Goal: Task Accomplishment & Management: Manage account settings

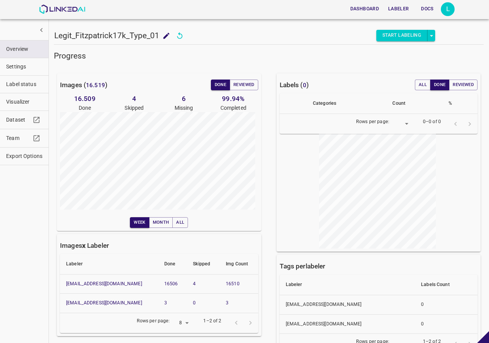
click at [159, 58] on h5 "Progress" at bounding box center [269, 55] width 430 height 11
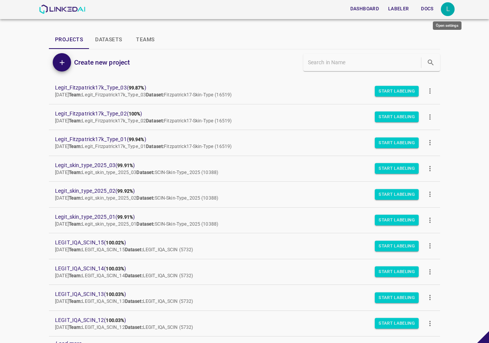
click at [443, 13] on div "L" at bounding box center [448, 9] width 14 height 14
click at [419, 66] on li "Logout" at bounding box center [424, 71] width 60 height 13
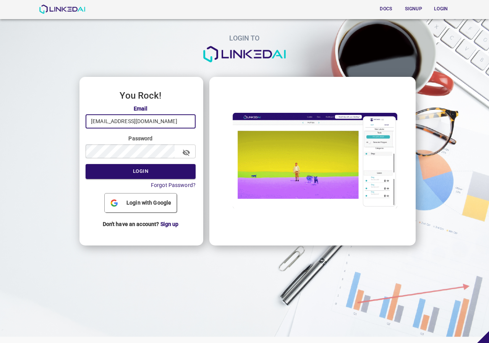
click at [154, 121] on input "legit@linkedai.co" at bounding box center [141, 121] width 110 height 14
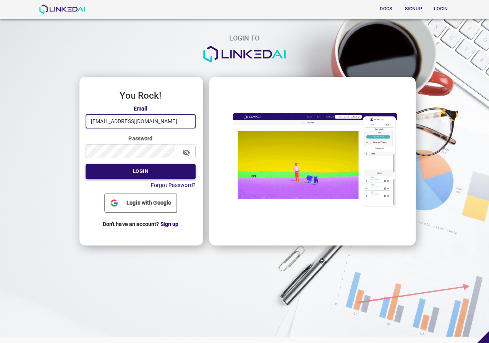
type input "admin@linkedai.co"
click at [129, 169] on button "Login" at bounding box center [141, 171] width 110 height 15
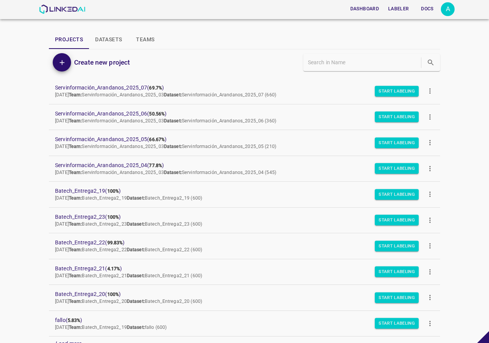
scroll to position [115, 0]
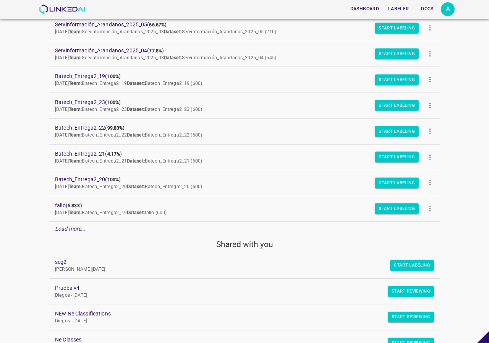
click at [66, 227] on em "Load more..." at bounding box center [70, 229] width 31 height 6
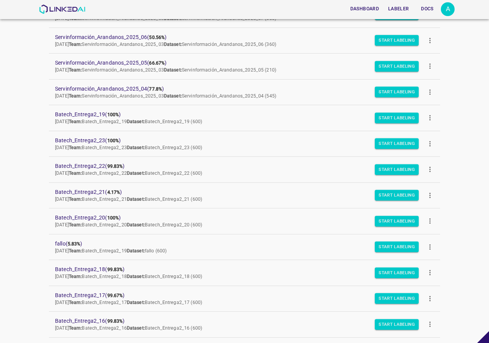
scroll to position [0, 0]
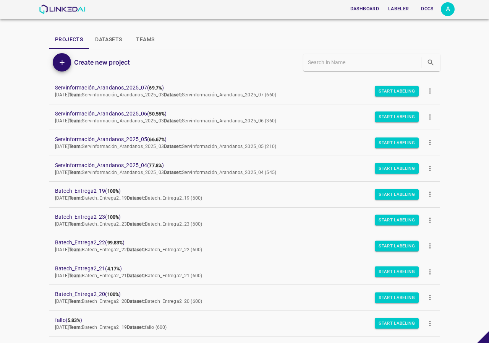
click at [429, 196] on button "more" at bounding box center [430, 194] width 17 height 17
click at [442, 211] on span "Duplicate" at bounding box center [455, 212] width 36 height 8
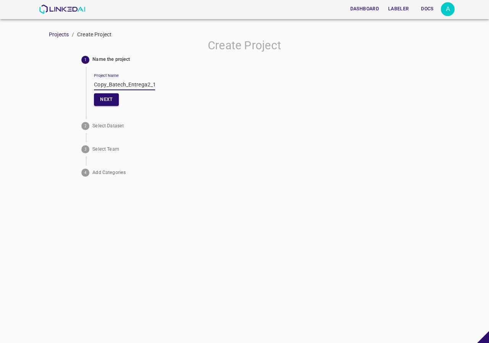
drag, startPoint x: 109, startPoint y: 84, endPoint x: 65, endPoint y: 85, distance: 43.6
click at [65, 85] on div "Create Project 1 Name the project Project Name Copy_Batech_Entrega2_19 Next 2 S…" at bounding box center [244, 109] width 489 height 141
click at [148, 84] on input "Batech_Entrega2_19" at bounding box center [124, 84] width 61 height 11
click at [135, 84] on input "Batech_Entrega2_19" at bounding box center [124, 84] width 61 height 11
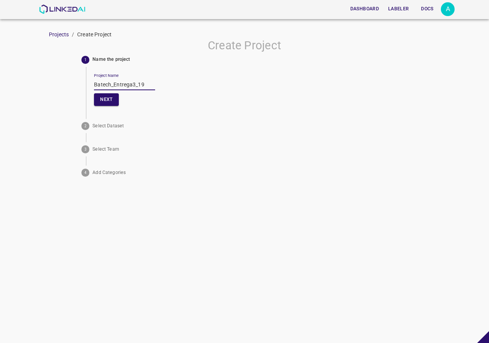
click at [147, 81] on input "Batech_Entrega3_19" at bounding box center [124, 84] width 61 height 11
drag, startPoint x: 149, startPoint y: 83, endPoint x: 64, endPoint y: 84, distance: 84.9
click at [64, 85] on div "Create Project 1 Name the project Project Name Batech_Entrega3_01 Next 2 Select…" at bounding box center [244, 109] width 489 height 141
type input "Batech_Entrega3_01"
click at [114, 102] on button "Next" at bounding box center [106, 99] width 24 height 13
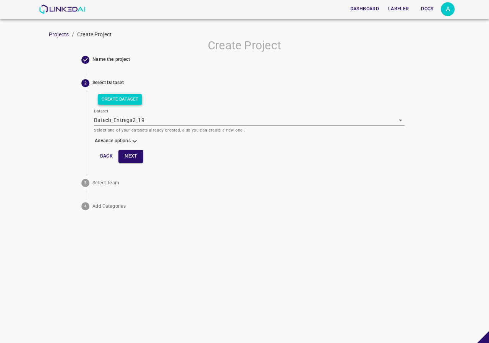
click at [128, 99] on button "Create Dataset" at bounding box center [120, 99] width 44 height 11
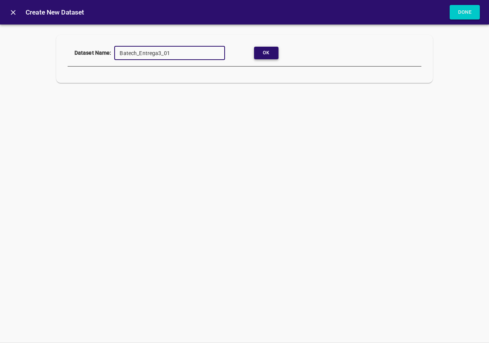
click at [274, 53] on button "Ok" at bounding box center [266, 53] width 24 height 13
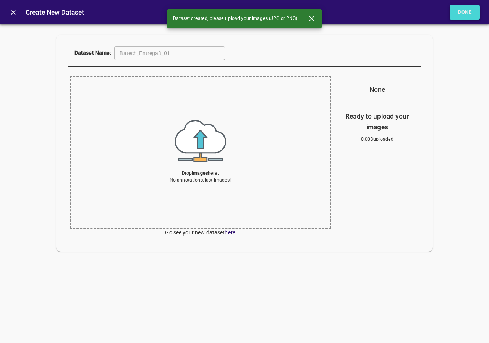
click at [462, 9] on button "Done" at bounding box center [465, 12] width 31 height 15
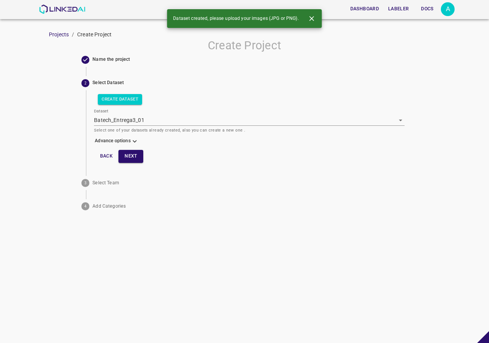
click at [133, 140] on icon at bounding box center [135, 141] width 4 height 2
click at [125, 160] on body "Dashboard Labeler Docs A Projects / Create Project Create Project Name the proj…" at bounding box center [244, 171] width 489 height 343
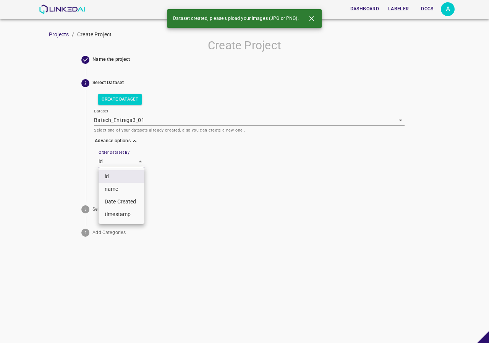
drag, startPoint x: 117, startPoint y: 187, endPoint x: 124, endPoint y: 182, distance: 7.7
click at [118, 187] on li "name" at bounding box center [122, 189] width 46 height 13
type input "key"
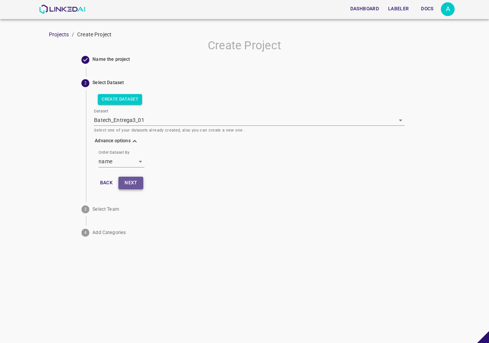
click at [131, 181] on button "Next" at bounding box center [130, 183] width 24 height 13
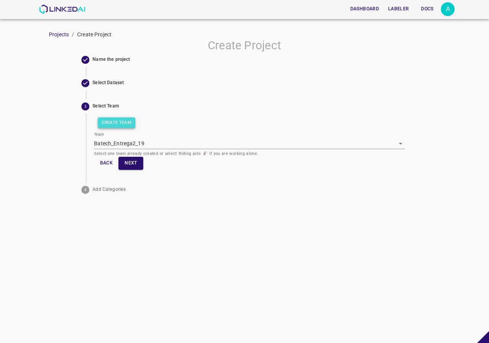
click at [122, 126] on button "Create Team" at bounding box center [116, 122] width 37 height 11
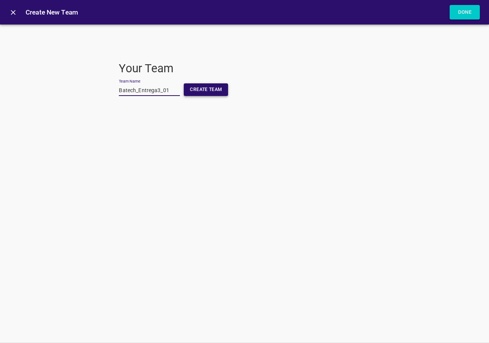
type input "Batech_Entrega3_01"
click at [205, 88] on button "Create Team" at bounding box center [206, 89] width 44 height 13
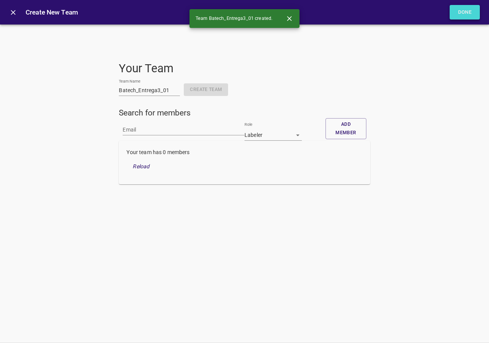
click at [467, 16] on button "Done" at bounding box center [465, 12] width 31 height 15
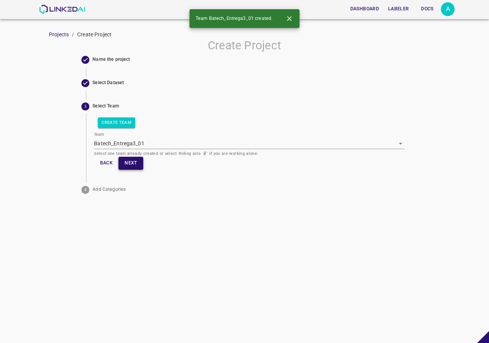
click at [129, 161] on button "Next" at bounding box center [130, 163] width 24 height 13
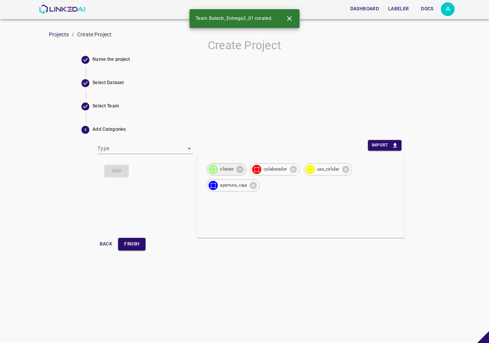
click at [217, 168] on img at bounding box center [213, 169] width 9 height 9
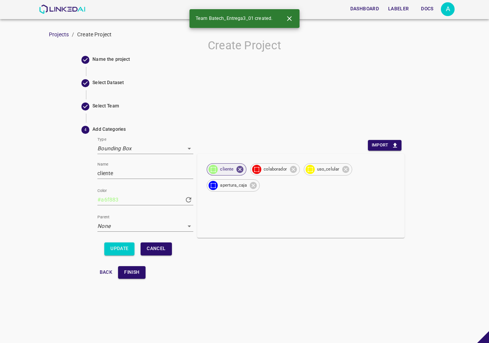
type input "bounding_box"
click at [98, 173] on input "​​cliente" at bounding box center [145, 173] width 96 height 11
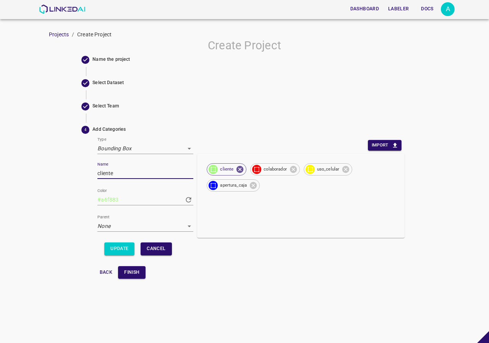
click at [122, 175] on input "​cliente" at bounding box center [145, 173] width 96 height 11
type input "​cliente"
click at [121, 249] on button "Update" at bounding box center [119, 248] width 30 height 13
type input "#733a2a"
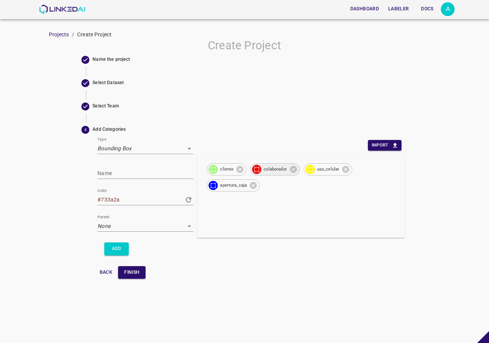
click at [268, 168] on span "colaborador" at bounding box center [275, 169] width 32 height 6
type input "colaborador"
type input "#f10909"
click at [101, 174] on input "colaborador" at bounding box center [145, 173] width 96 height 11
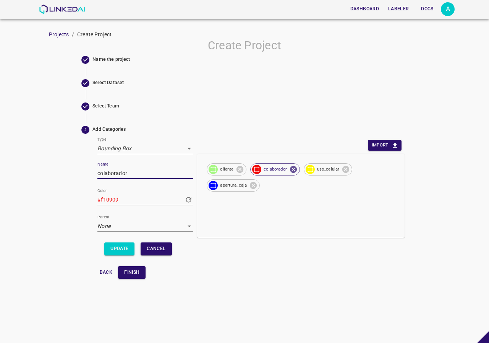
click at [98, 175] on input "colaborador" at bounding box center [145, 173] width 96 height 11
click at [133, 171] on input "colaborador" at bounding box center [145, 173] width 96 height 11
click at [120, 250] on button "Update" at bounding box center [119, 248] width 30 height 13
type input "#fdd548"
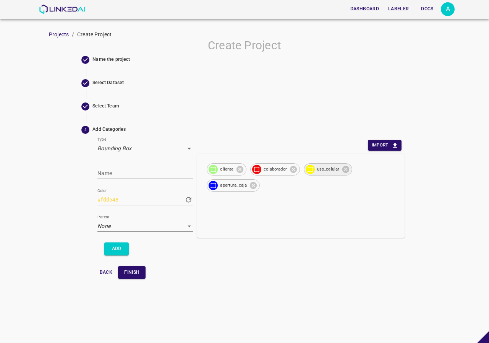
click at [319, 171] on span "uso_celular" at bounding box center [328, 169] width 31 height 6
type input "uso_celular"
type input "#fff700"
click at [135, 175] on input "uso_celular" at bounding box center [145, 173] width 96 height 11
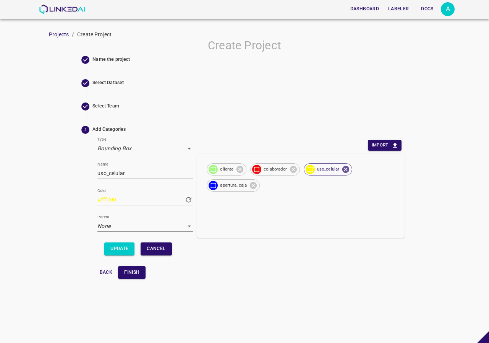
click at [97, 173] on div "Type Bounding Box bounding_box Name uso_celular Color #fff700 #fff700 Parent No…" at bounding box center [146, 201] width 104 height 129
click at [99, 173] on input "uso_celular" at bounding box center [145, 173] width 96 height 11
click at [178, 175] on input "uso_celular" at bounding box center [145, 173] width 96 height 11
click at [112, 244] on button "Update" at bounding box center [119, 248] width 30 height 13
type input "#3660d5"
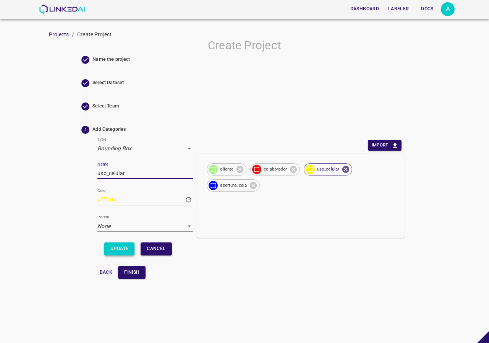
type input "#3660d5"
click at [229, 185] on span "apertura_caja" at bounding box center [234, 185] width 36 height 6
type input "apertura_caja"
type input "#0008ff"
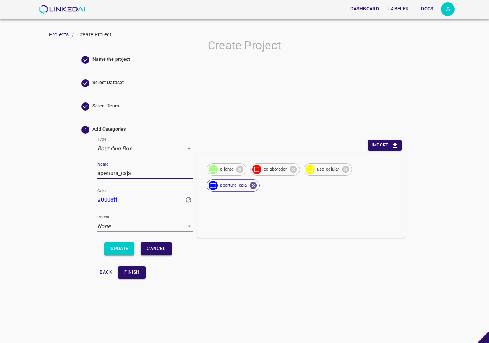
click at [99, 172] on input "apertura_caja" at bounding box center [145, 173] width 96 height 11
click at [138, 174] on input "apertura_caja" at bounding box center [145, 173] width 96 height 11
click at [114, 175] on input "apertura_caja" at bounding box center [145, 173] width 96 height 11
click at [136, 172] on input "apertura_caja" at bounding box center [145, 173] width 96 height 11
click at [223, 169] on span "​cliente" at bounding box center [227, 169] width 23 height 6
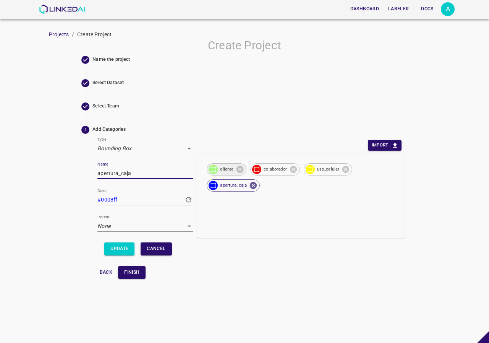
type input "​cliente"
type input "#a6f883"
click at [120, 175] on input "​cliente" at bounding box center [145, 173] width 96 height 11
click at [98, 175] on input "​cliente" at bounding box center [145, 173] width 96 height 11
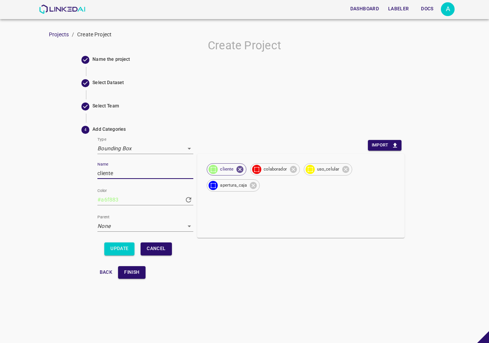
click at [125, 174] on input "cliente" at bounding box center [145, 173] width 96 height 11
click at [131, 173] on input "cliente" at bounding box center [145, 173] width 96 height 11
type input "cliente"
click at [116, 242] on div "Update Cancel" at bounding box center [145, 248] width 88 height 19
click at [114, 247] on button "Update" at bounding box center [119, 248] width 30 height 13
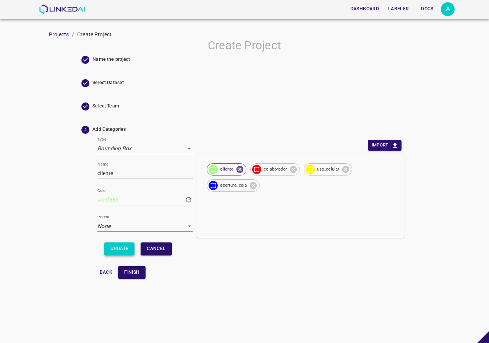
type input "#64d40a"
click at [266, 167] on span "colaborador" at bounding box center [275, 169] width 32 height 6
type input "colaborador"
type input "#f10909"
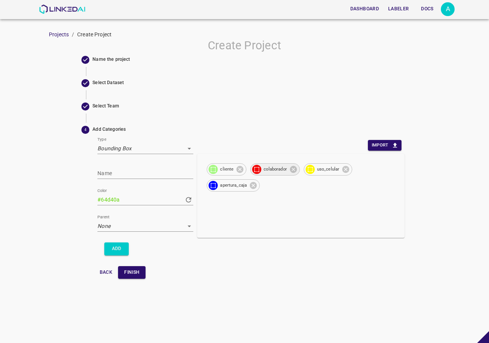
type input "#f10909"
click at [154, 175] on input "colaborador" at bounding box center [145, 173] width 96 height 11
click at [100, 171] on input "colaborador" at bounding box center [145, 173] width 96 height 11
click at [97, 173] on input "colaborador" at bounding box center [145, 173] width 96 height 11
click at [139, 171] on input "colaborador" at bounding box center [145, 173] width 96 height 11
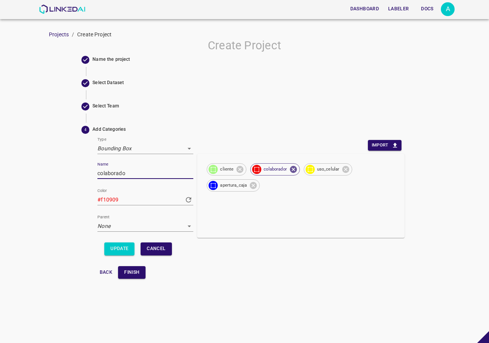
type input "colaborador"
click at [119, 247] on button "Update" at bounding box center [119, 248] width 30 height 13
type input "#f70f30"
click at [321, 171] on span "uso_celular" at bounding box center [328, 169] width 31 height 6
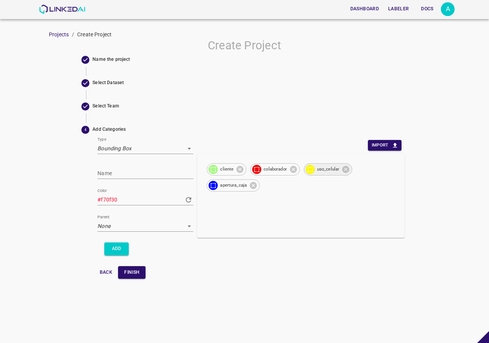
type input "uso_celular"
type input "#fff700"
click at [145, 171] on input "uso_celular" at bounding box center [145, 173] width 96 height 11
click at [97, 171] on input "uso_celular" at bounding box center [145, 173] width 96 height 11
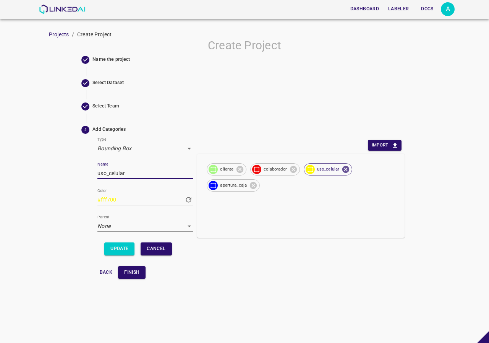
click at [140, 172] on input "uso_celular" at bounding box center [145, 173] width 96 height 11
type input "uso_celular"
click at [125, 249] on button "Update" at bounding box center [119, 248] width 30 height 13
type input "#ddb25d"
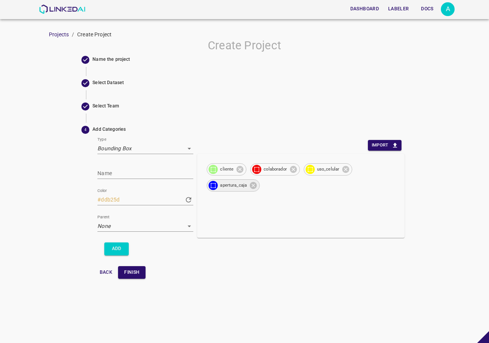
click at [226, 183] on span "apertura_caja" at bounding box center [234, 185] width 36 height 6
type input "apertura_caja"
type input "#0008ff"
click at [99, 174] on input "apertura_caja" at bounding box center [145, 173] width 96 height 11
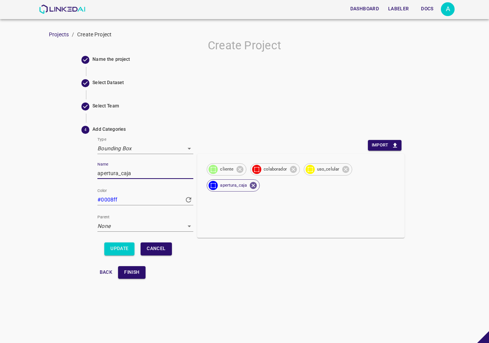
click at [99, 174] on input "apertura_caja" at bounding box center [145, 173] width 96 height 11
click at [155, 171] on input "apertura_caja" at bounding box center [145, 173] width 96 height 11
type input "apertura_caja"
click at [115, 243] on button "Update" at bounding box center [119, 248] width 30 height 13
type input "#e05d5a"
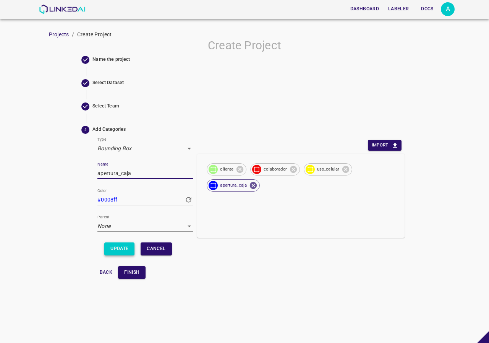
type input "#e05d5a"
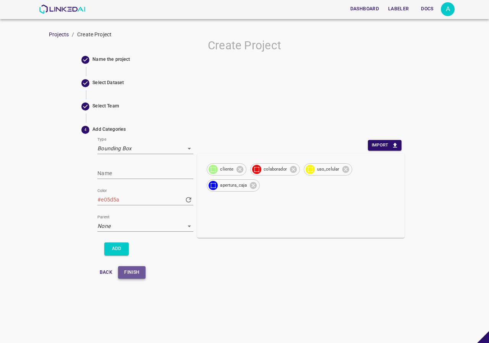
click at [143, 274] on button "Finish" at bounding box center [132, 272] width 28 height 13
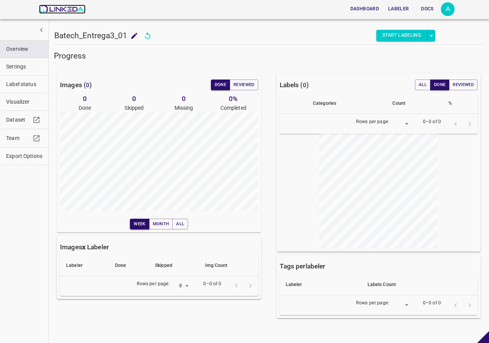
click at [53, 8] on img at bounding box center [62, 9] width 46 height 9
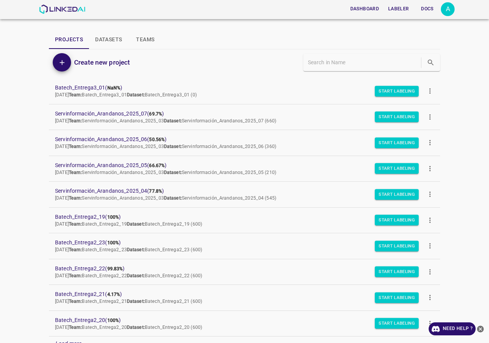
click at [427, 92] on icon "more" at bounding box center [430, 91] width 8 height 8
click at [440, 102] on ul "Duplicate View Images Label Images Review Images" at bounding box center [448, 130] width 62 height 60
click at [440, 106] on span "Duplicate" at bounding box center [455, 109] width 36 height 8
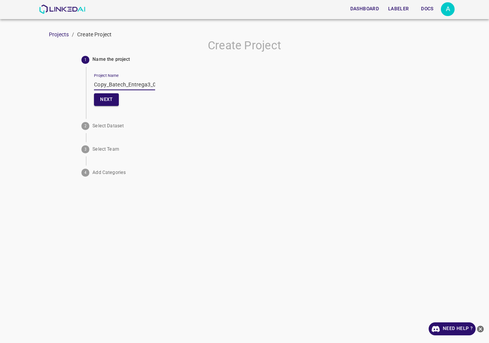
drag, startPoint x: 110, startPoint y: 84, endPoint x: 54, endPoint y: 87, distance: 56.3
click at [54, 87] on div "Create Project 1 Name the project Project Name Copy_Batech_Entrega3_01 Next 2 S…" at bounding box center [244, 109] width 489 height 141
drag, startPoint x: 155, startPoint y: 86, endPoint x: 149, endPoint y: 86, distance: 6.1
click at [149, 86] on div "Project Name Batech_Entrega3_01 Next" at bounding box center [249, 88] width 310 height 43
drag, startPoint x: 146, startPoint y: 86, endPoint x: 73, endPoint y: 86, distance: 73.0
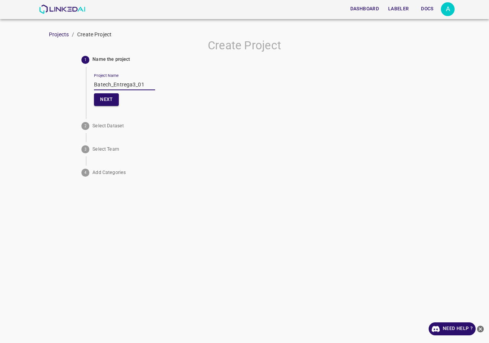
click at [73, 86] on div "Create Project 1 Name the project Project Name Batech_Entrega3_01 Next 2 Select…" at bounding box center [244, 109] width 489 height 141
click at [145, 84] on input "Batech_Entrega3_01" at bounding box center [124, 84] width 61 height 11
drag, startPoint x: 144, startPoint y: 85, endPoint x: 18, endPoint y: 82, distance: 125.8
click at [18, 82] on div "Create Project 1 Name the project Project Name Batech_Entrega3_02 Next 2 Select…" at bounding box center [244, 109] width 489 height 141
type input "Batech_Entrega3_02"
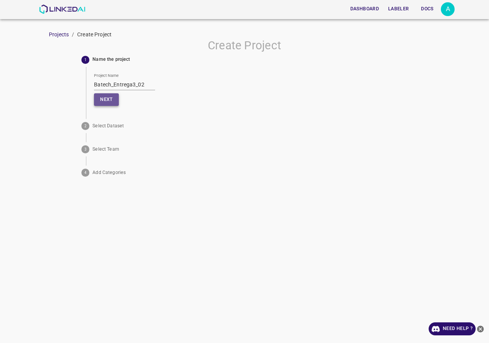
click at [105, 103] on button "Next" at bounding box center [106, 99] width 24 height 13
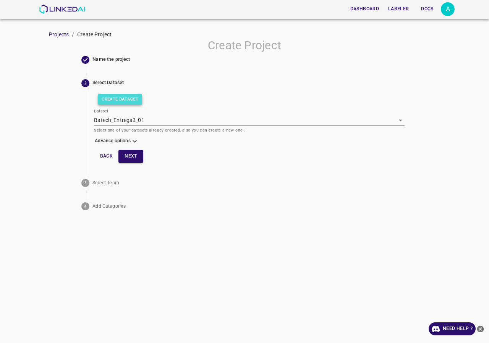
click at [128, 101] on button "Create Dataset" at bounding box center [120, 99] width 44 height 11
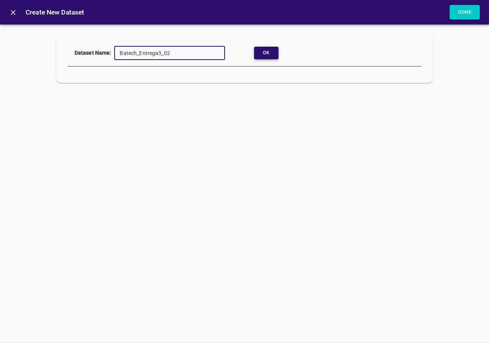
click at [263, 51] on button "Ok" at bounding box center [266, 53] width 24 height 13
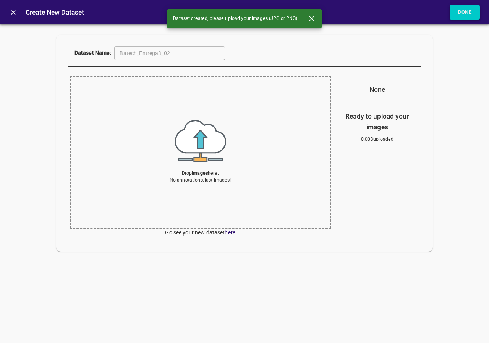
click at [463, 15] on button "Done" at bounding box center [465, 12] width 31 height 15
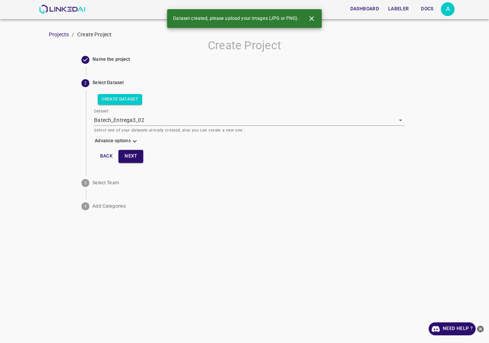
click at [133, 141] on icon at bounding box center [135, 141] width 4 height 2
click at [122, 163] on body "Dashboard Labeler Docs A Projects / Create Project Create Project Name the proj…" at bounding box center [244, 171] width 489 height 343
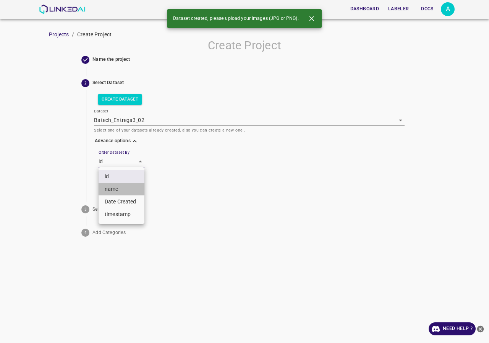
click at [113, 187] on li "name" at bounding box center [122, 189] width 46 height 13
type input "key"
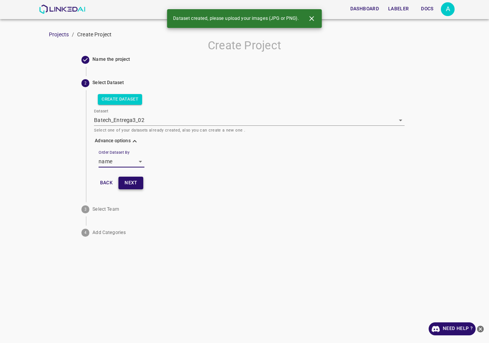
click at [135, 180] on button "Next" at bounding box center [130, 183] width 24 height 13
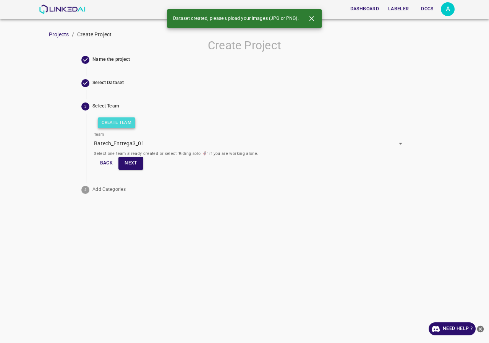
click at [123, 123] on button "Create Team" at bounding box center [116, 122] width 37 height 11
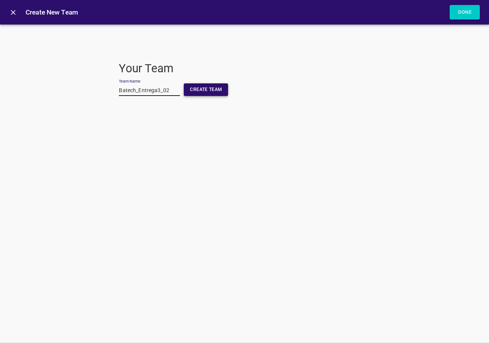
type input "Batech_Entrega3_02"
click at [198, 89] on button "Create Team" at bounding box center [206, 89] width 44 height 13
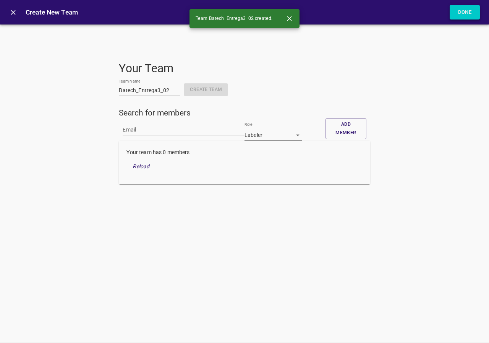
click at [468, 16] on button "Done" at bounding box center [465, 12] width 31 height 15
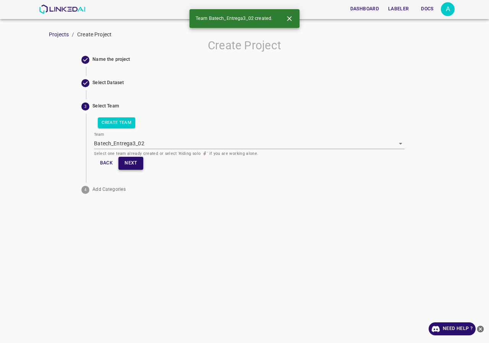
click at [135, 166] on button "Next" at bounding box center [130, 163] width 24 height 13
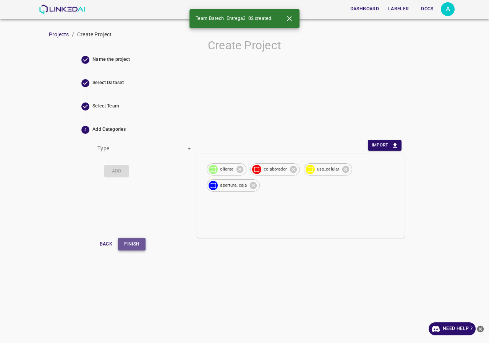
click at [135, 246] on button "Finish" at bounding box center [132, 244] width 28 height 13
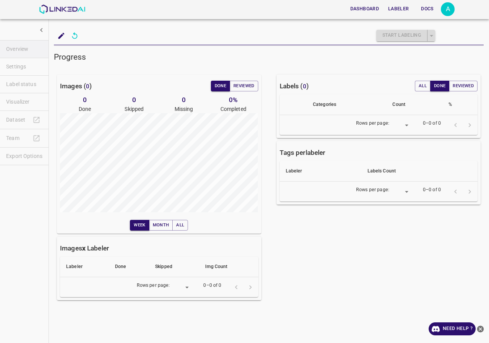
type input "8"
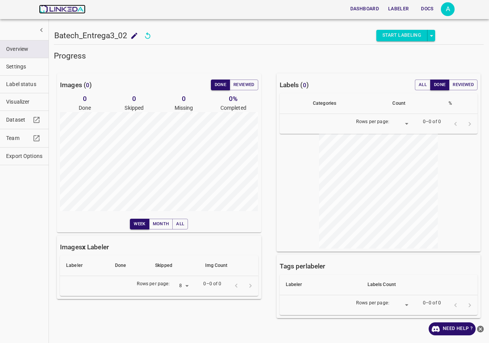
click at [67, 12] on img at bounding box center [62, 9] width 46 height 9
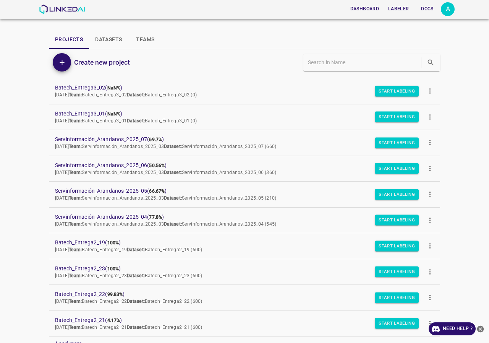
click at [429, 88] on icon "more" at bounding box center [430, 91] width 8 height 8
click at [430, 108] on div at bounding box center [430, 109] width 14 height 7
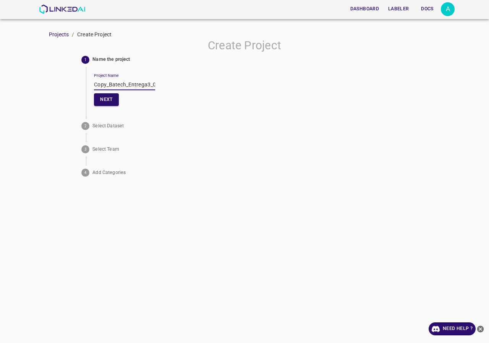
drag, startPoint x: 109, startPoint y: 84, endPoint x: 44, endPoint y: 87, distance: 64.3
click at [44, 87] on div "Create Project 1 Name the project Project Name Copy_Batech_Entrega3_02 Next 2 S…" at bounding box center [244, 109] width 489 height 141
click at [144, 84] on input "Batech_Entrega3_02" at bounding box center [124, 84] width 61 height 11
drag, startPoint x: 146, startPoint y: 84, endPoint x: 50, endPoint y: 88, distance: 96.4
click at [50, 88] on div "Create Project 1 Name the project Project Name Batech_Entrega3_03 Next 2 Select…" at bounding box center [244, 109] width 489 height 141
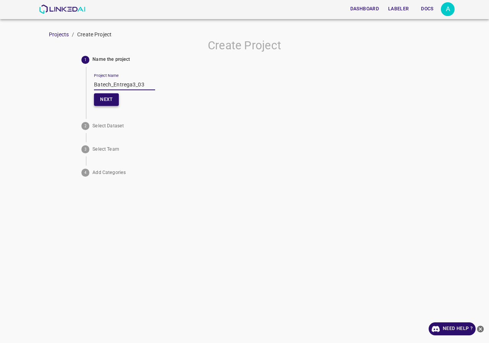
type input "Batech_Entrega3_03"
click at [110, 99] on button "Next" at bounding box center [106, 99] width 24 height 13
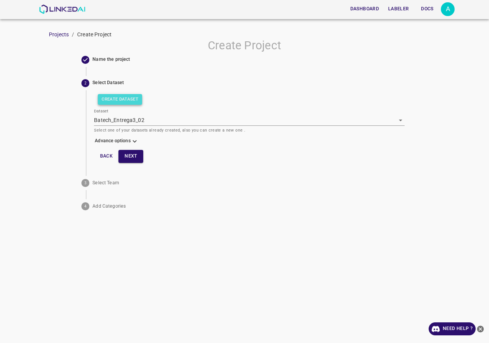
click at [128, 97] on button "Create Dataset" at bounding box center [120, 99] width 44 height 11
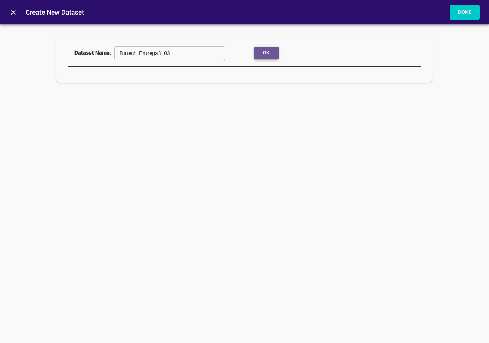
click at [269, 54] on button "Ok" at bounding box center [266, 53] width 24 height 13
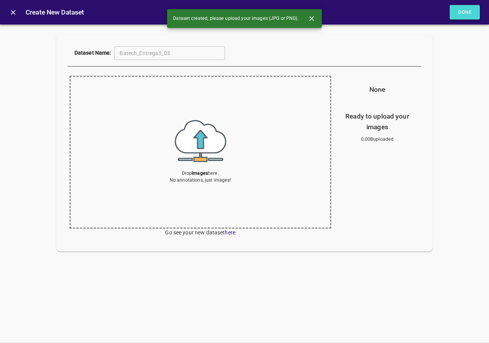
click at [459, 14] on button "Done" at bounding box center [465, 12] width 31 height 15
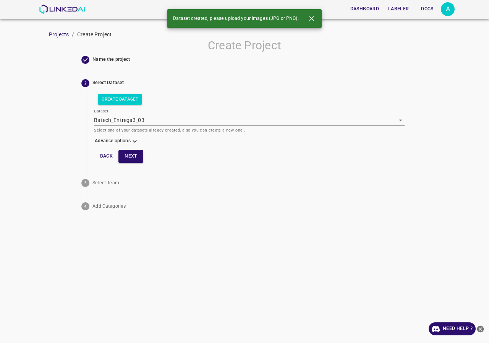
click at [133, 141] on icon at bounding box center [135, 141] width 4 height 2
click at [123, 166] on body "Dashboard Labeler Docs A Projects / Create Project Create Project Name the proj…" at bounding box center [244, 171] width 489 height 343
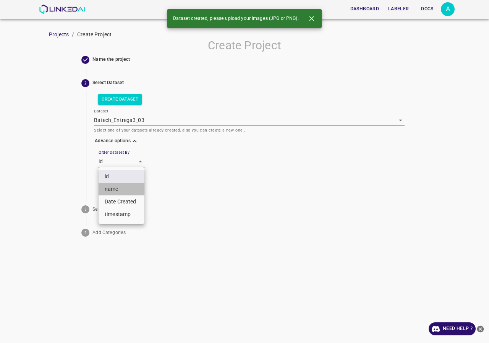
drag, startPoint x: 119, startPoint y: 191, endPoint x: 122, endPoint y: 182, distance: 9.8
click at [118, 190] on li "name" at bounding box center [122, 189] width 46 height 13
type input "key"
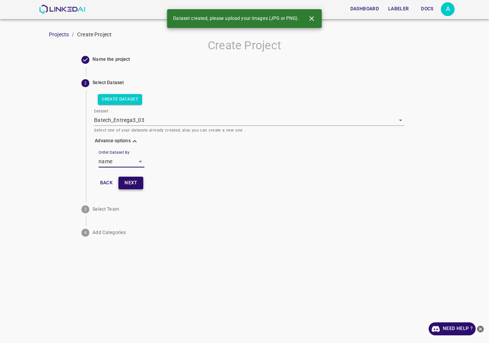
click at [131, 179] on button "Next" at bounding box center [130, 183] width 24 height 13
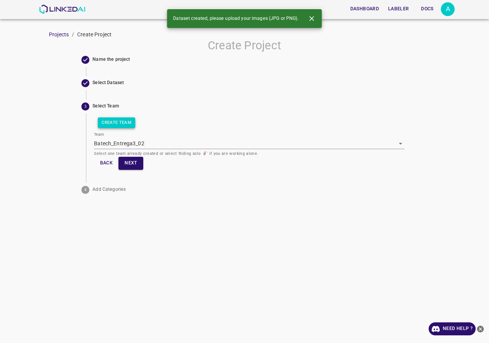
click at [127, 120] on button "Create Team" at bounding box center [116, 122] width 37 height 11
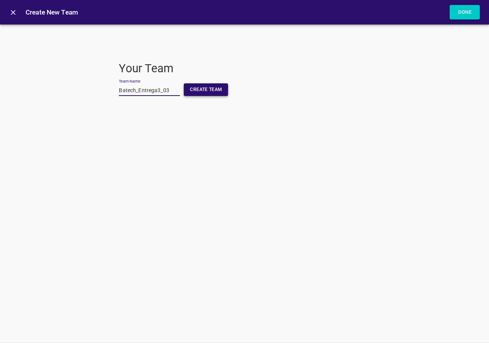
type input "Batech_Entrega3_03"
click at [217, 95] on button "Create Team" at bounding box center [206, 89] width 44 height 13
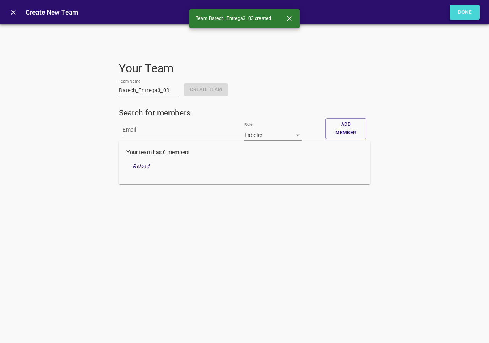
click at [462, 10] on button "Done" at bounding box center [465, 12] width 31 height 15
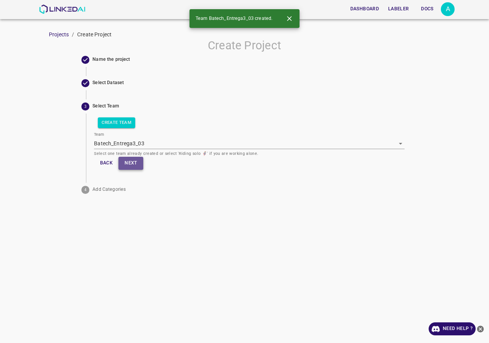
click at [131, 165] on button "Next" at bounding box center [130, 163] width 24 height 13
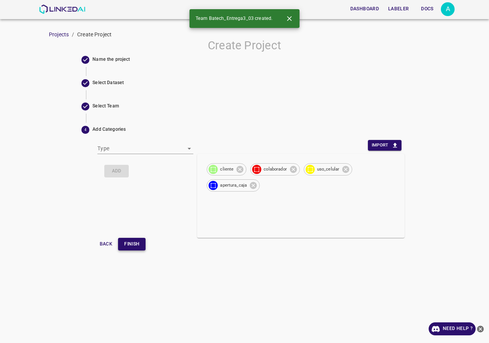
click at [138, 241] on button "Finish" at bounding box center [132, 244] width 28 height 13
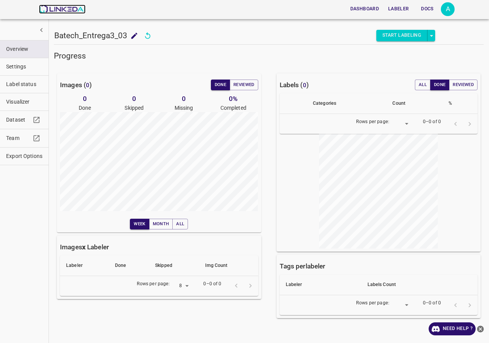
click at [53, 7] on img at bounding box center [62, 9] width 46 height 9
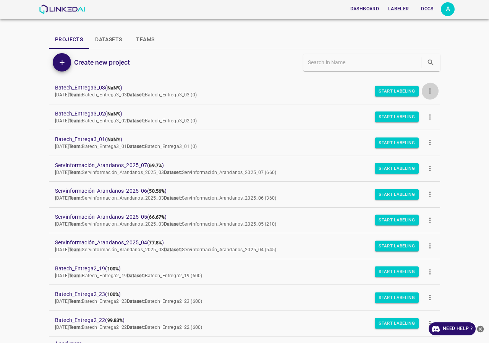
click at [431, 92] on button "more" at bounding box center [430, 91] width 17 height 17
click at [440, 111] on span "Duplicate" at bounding box center [455, 109] width 36 height 8
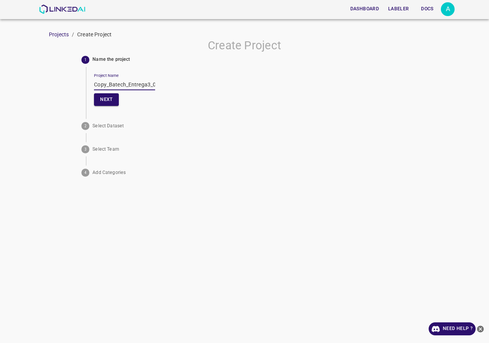
drag, startPoint x: 109, startPoint y: 86, endPoint x: 61, endPoint y: 92, distance: 48.2
click at [61, 92] on div "Create Project 1 Name the project Project Name Copy_Batech_Entrega3_03 Next 2 S…" at bounding box center [244, 109] width 489 height 141
click at [154, 83] on div "Project Name Batech_Entrega3_03 Next" at bounding box center [249, 88] width 310 height 43
click at [149, 87] on input "Batech_Entrega3_03" at bounding box center [124, 84] width 61 height 11
type input "Batech_Entrega3_04"
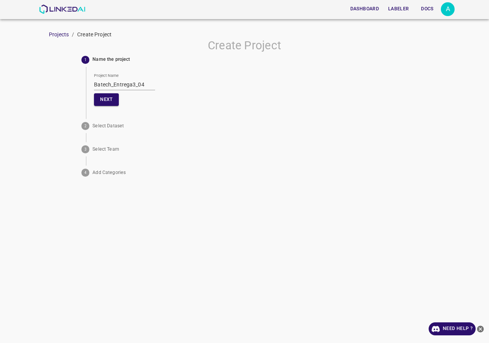
drag, startPoint x: 154, startPoint y: 86, endPoint x: 136, endPoint y: 87, distance: 17.3
click at [136, 87] on div "Project Name Batech_Entrega3_04 Next" at bounding box center [249, 88] width 310 height 43
drag, startPoint x: 120, startPoint y: 84, endPoint x: 42, endPoint y: 84, distance: 78.0
click at [42, 84] on div "Create Project 1 Name the project Project Name Batech_Entrega3_04 Next 2 Select…" at bounding box center [244, 109] width 489 height 141
click at [111, 102] on button "Next" at bounding box center [106, 99] width 24 height 13
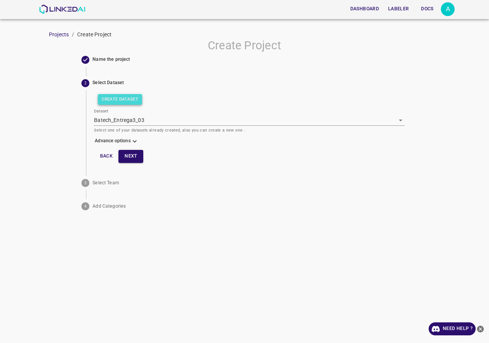
click at [129, 102] on button "Create Dataset" at bounding box center [120, 99] width 44 height 11
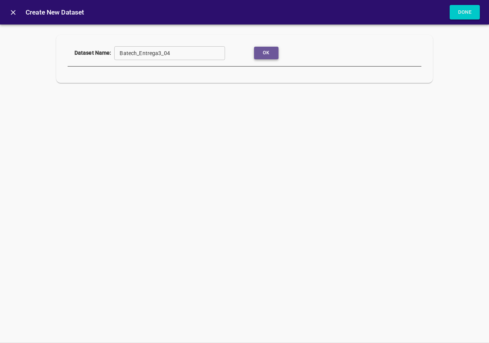
click at [263, 57] on button "Ok" at bounding box center [266, 53] width 24 height 13
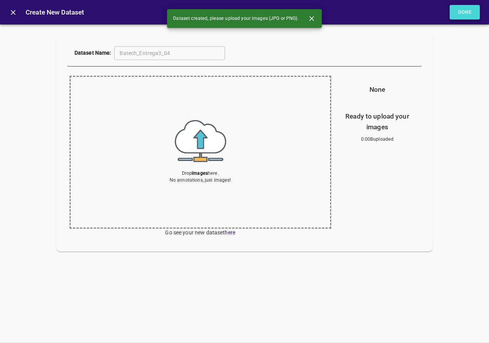
click at [471, 5] on button "Done" at bounding box center [465, 12] width 31 height 15
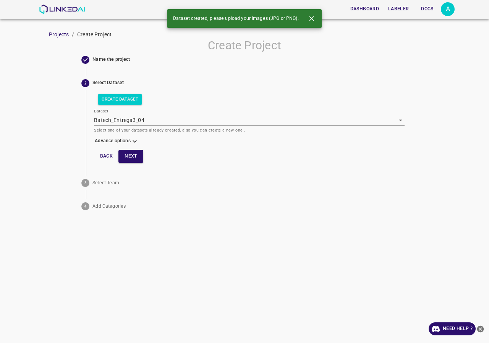
click at [134, 140] on icon at bounding box center [135, 141] width 8 height 8
drag, startPoint x: 121, startPoint y: 167, endPoint x: 121, endPoint y: 164, distance: 3.8
click at [121, 167] on div "Create Dataset Dataset Batech_Entrega3_04 [object Object] Select one of your da…" at bounding box center [249, 141] width 310 height 103
click at [122, 162] on body "Dashboard Labeler Docs A Projects / Create Project Create Project Name the proj…" at bounding box center [244, 171] width 489 height 343
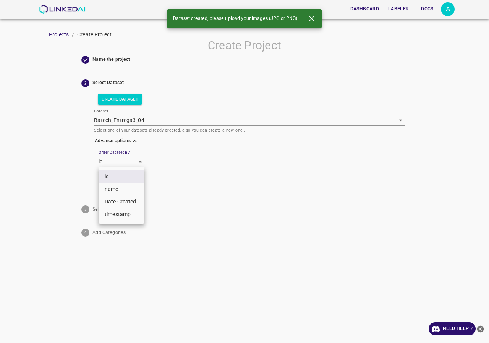
click at [117, 186] on li "name" at bounding box center [122, 189] width 46 height 13
type input "key"
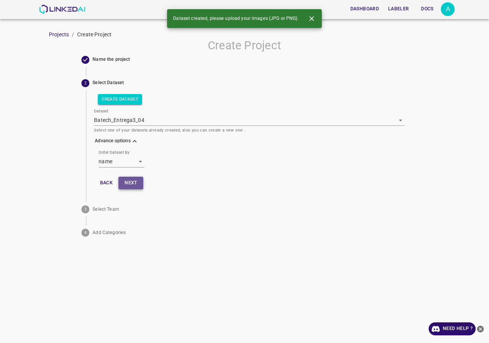
click at [130, 183] on button "Next" at bounding box center [130, 183] width 24 height 13
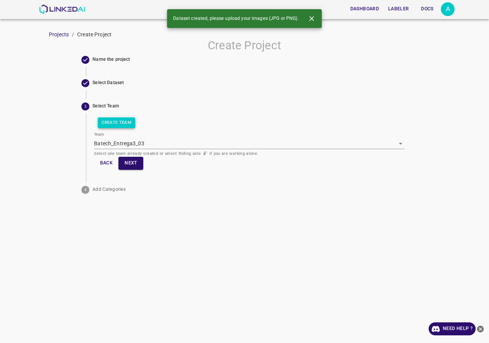
click at [122, 117] on button "Create Team" at bounding box center [116, 122] width 37 height 11
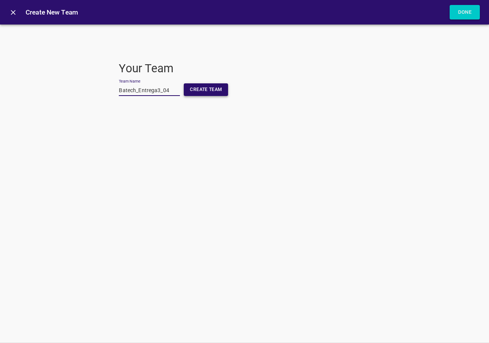
type input "Batech_Entrega3_04"
click at [199, 91] on button "Create Team" at bounding box center [206, 89] width 44 height 13
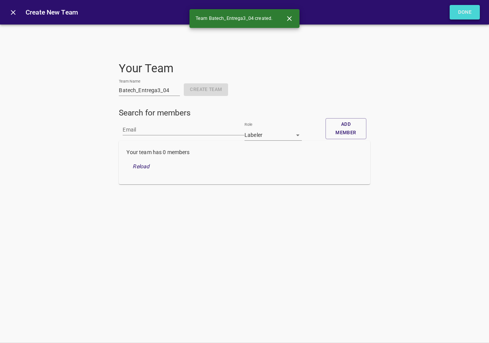
click at [469, 11] on button "Done" at bounding box center [465, 12] width 31 height 15
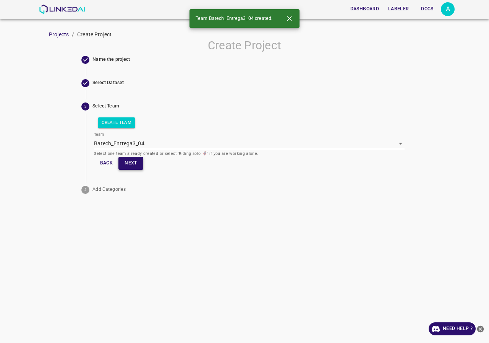
click at [136, 168] on button "Next" at bounding box center [130, 163] width 24 height 13
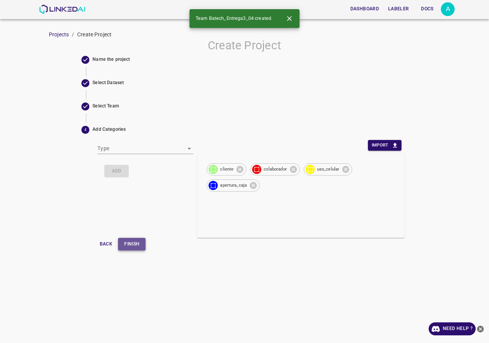
click at [137, 247] on button "Finish" at bounding box center [132, 244] width 28 height 13
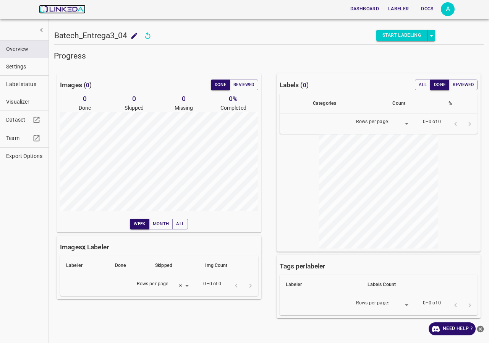
click at [68, 8] on img at bounding box center [62, 9] width 46 height 9
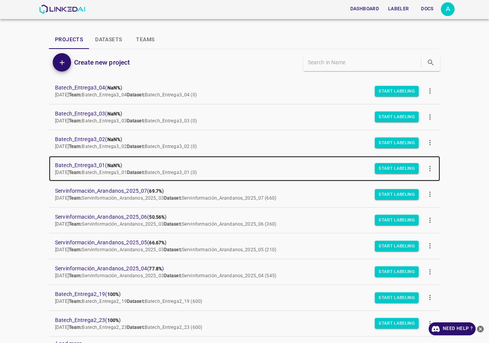
click at [83, 164] on span "Batech_Entrega3_01 ( NaN% )" at bounding box center [238, 165] width 367 height 8
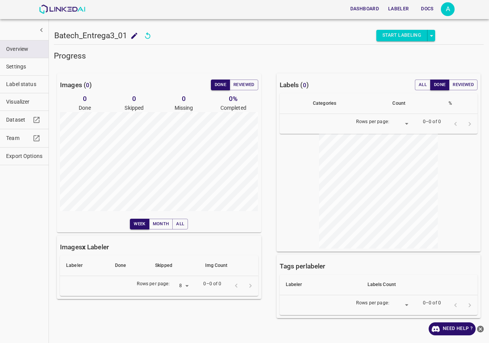
click at [13, 102] on span "Visualizer" at bounding box center [24, 102] width 36 height 8
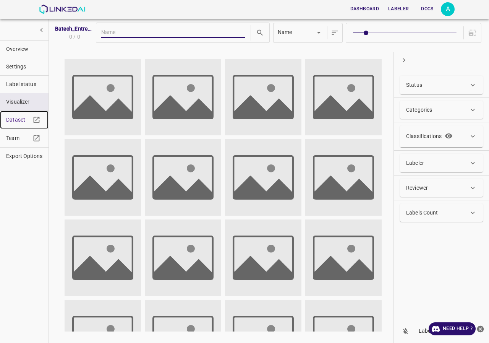
click at [7, 120] on span "Dataset" at bounding box center [18, 120] width 24 height 8
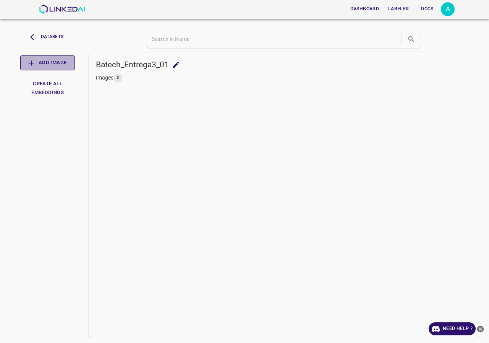
click at [60, 62] on button "Add Image" at bounding box center [47, 62] width 55 height 15
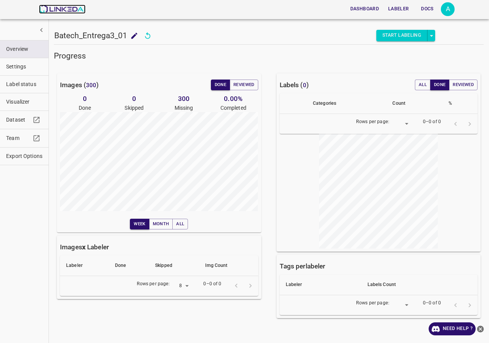
click at [71, 5] on img at bounding box center [62, 9] width 46 height 9
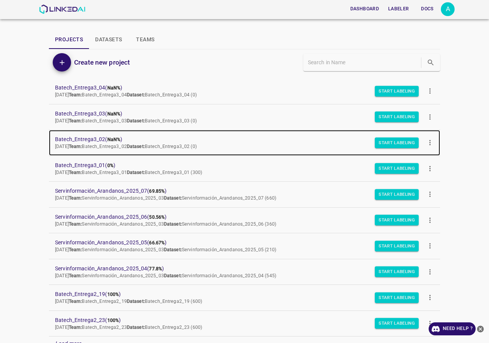
click at [88, 136] on span "Batech_Entrega3_02 ( NaN% )" at bounding box center [238, 139] width 367 height 8
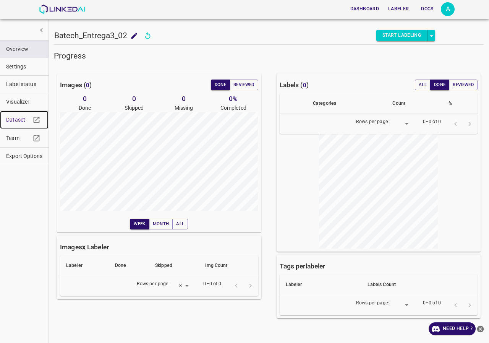
click at [18, 120] on span "Dataset" at bounding box center [18, 120] width 24 height 8
click at [20, 47] on span "Overview" at bounding box center [24, 49] width 36 height 8
click at [19, 139] on span "Team" at bounding box center [18, 138] width 24 height 8
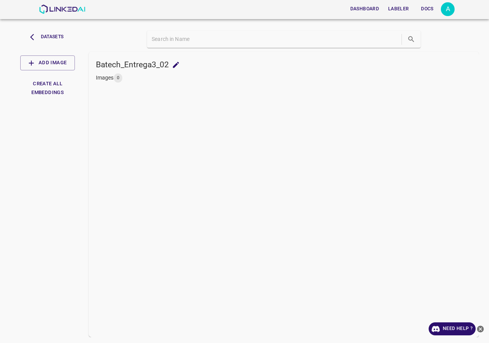
click at [182, 89] on ul at bounding box center [284, 90] width 383 height 3
click at [55, 59] on button "Add Image" at bounding box center [47, 62] width 55 height 15
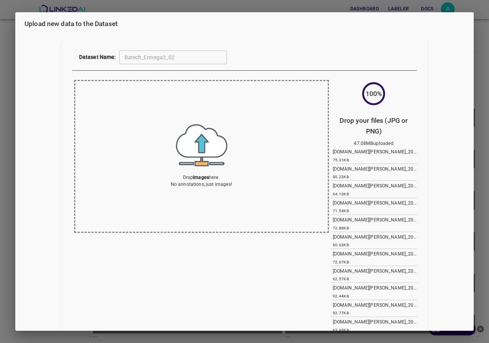
drag, startPoint x: 12, startPoint y: 151, endPoint x: 28, endPoint y: 20, distance: 131.7
click at [12, 151] on div "Upload new data to the Dataset Dataset Name: Batech_Entrega3_02 ​ Drop images h…" at bounding box center [244, 171] width 489 height 343
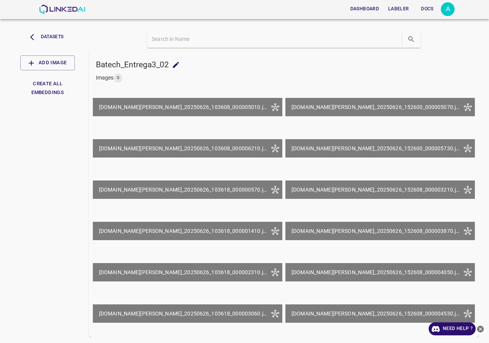
scroll to position [1529, 0]
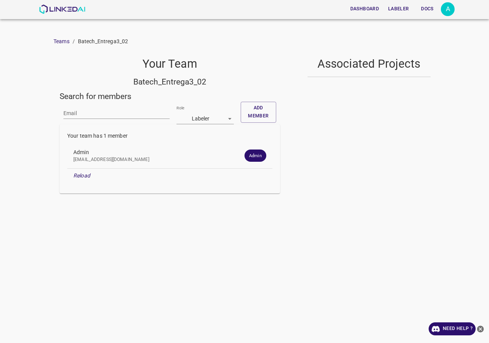
click at [85, 102] on div "Email" at bounding box center [116, 110] width 106 height 17
click at [82, 114] on input "Email" at bounding box center [116, 113] width 106 height 11
paste input "[EMAIL_ADDRESS][DOMAIN_NAME]"
type input "[EMAIL_ADDRESS][DOMAIN_NAME]"
click at [270, 121] on button "Add member" at bounding box center [259, 112] width 36 height 21
